Goal: Information Seeking & Learning: Learn about a topic

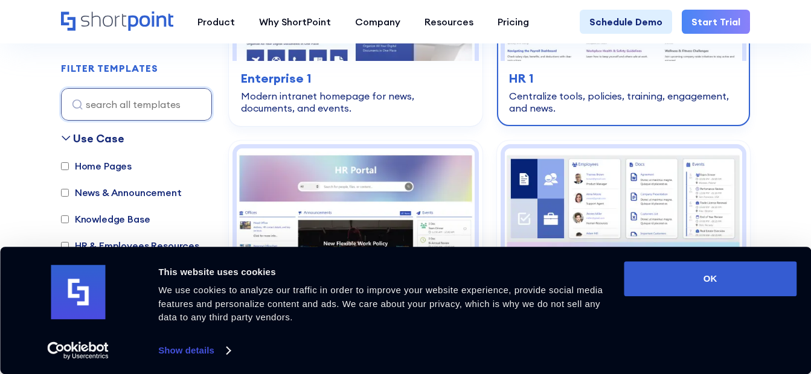
scroll to position [604, 0]
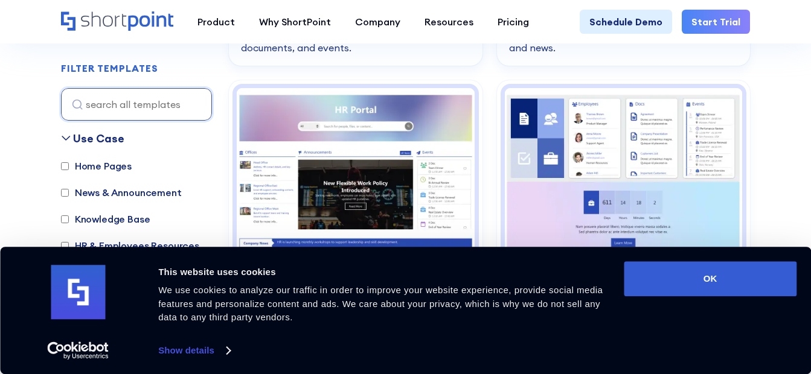
drag, startPoint x: 734, startPoint y: 275, endPoint x: 665, endPoint y: 255, distance: 71.8
click at [734, 275] on button "OK" at bounding box center [710, 278] width 173 height 35
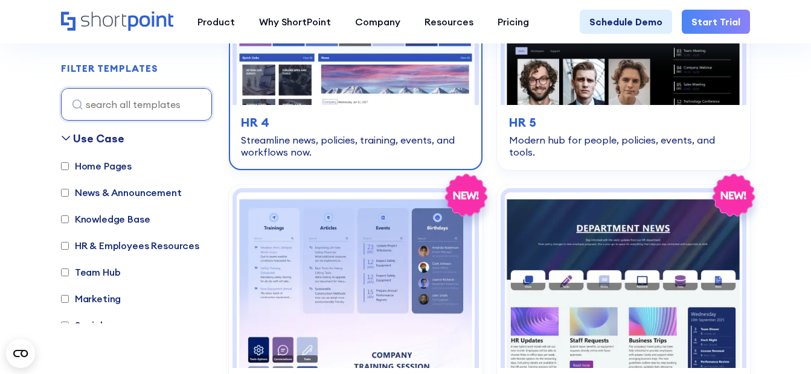
scroll to position [845, 0]
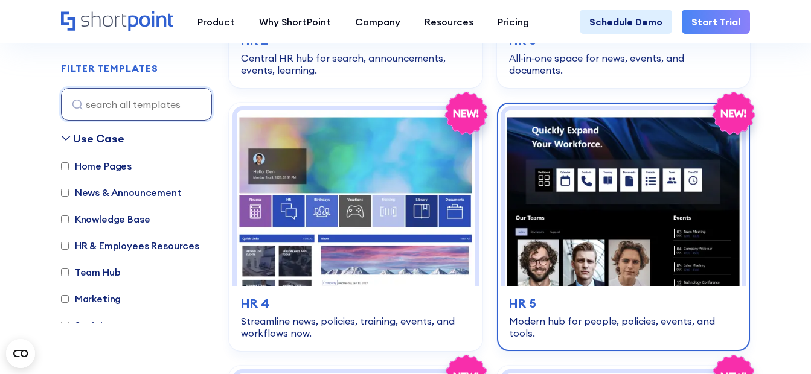
click at [544, 298] on h3 "HR 5" at bounding box center [623, 304] width 229 height 18
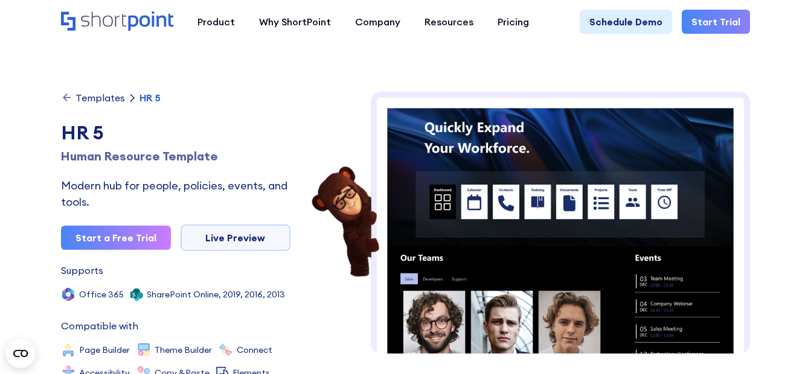
scroll to position [181, 0]
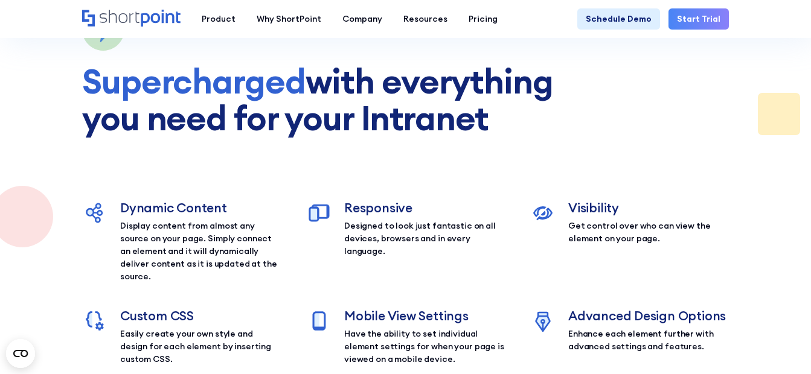
scroll to position [1225, 0]
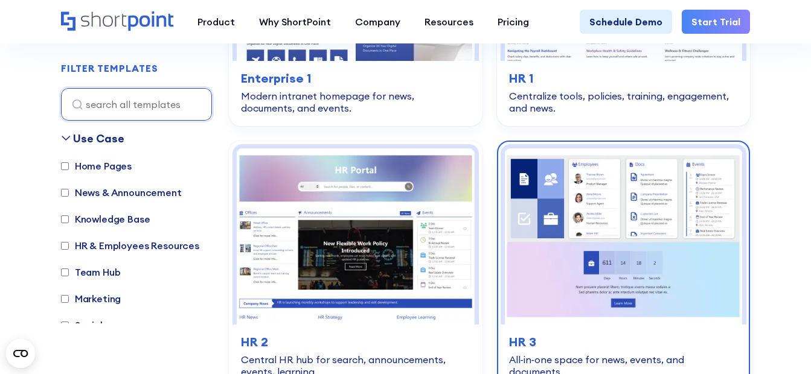
scroll to position [604, 0]
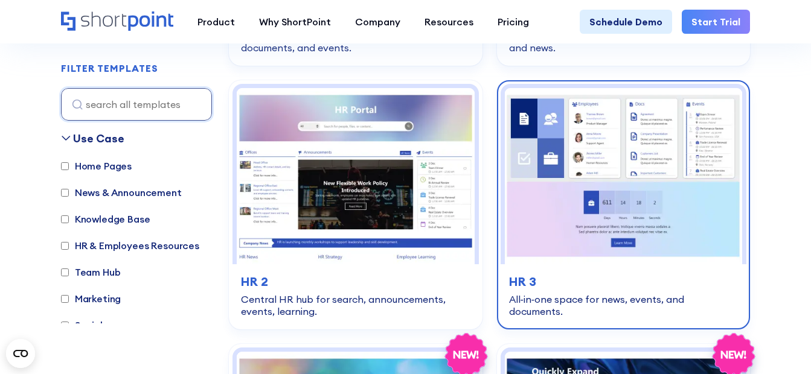
click at [558, 204] on img at bounding box center [624, 176] width 238 height 176
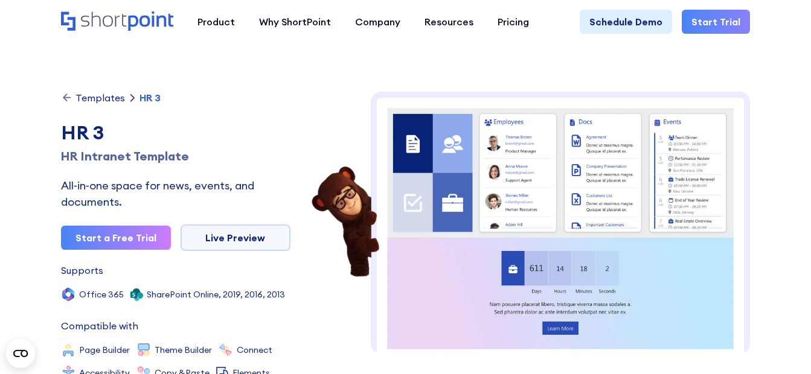
click at [500, 158] on img at bounding box center [561, 375] width 380 height 567
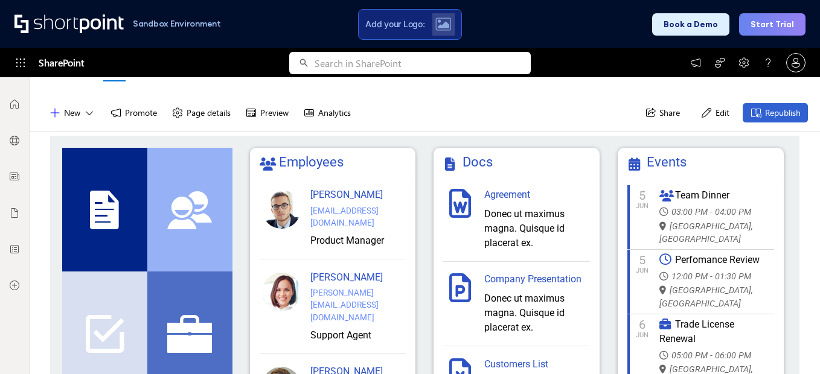
scroll to position [121, 0]
